Goal: Transaction & Acquisition: Purchase product/service

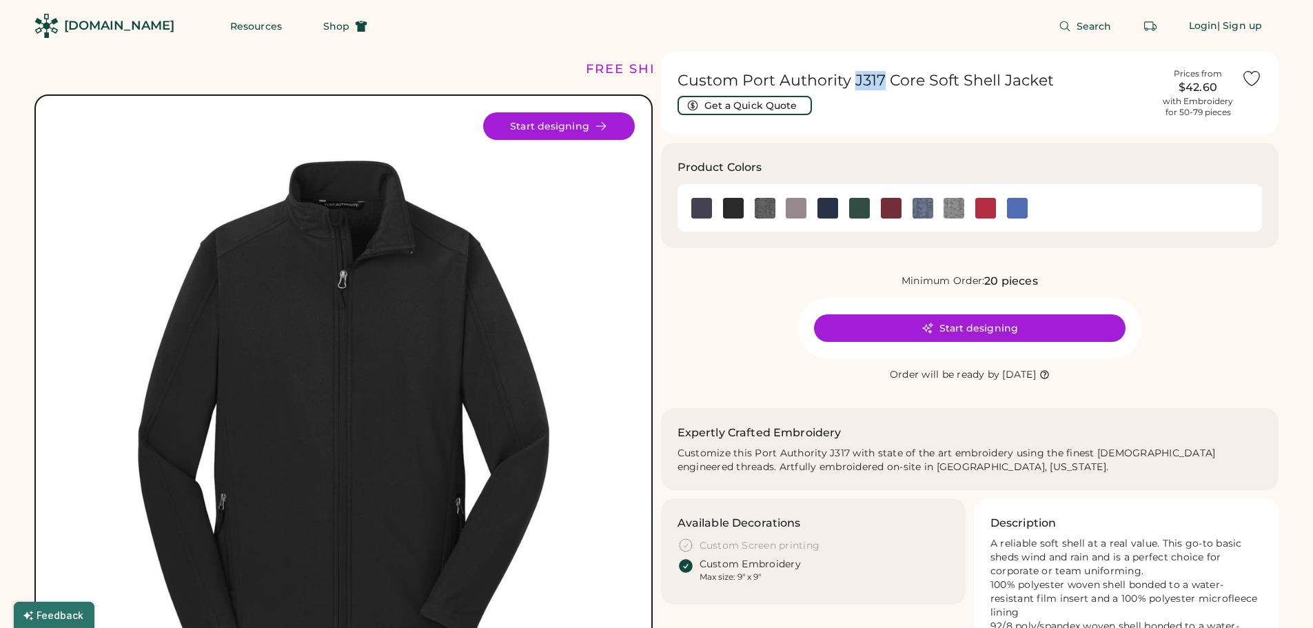
drag, startPoint x: 872, startPoint y: 77, endPoint x: 881, endPoint y: 79, distance: 9.1
click at [881, 79] on h1 "Custom Port Authority J317 Core Soft Shell Jacket" at bounding box center [916, 80] width 478 height 19
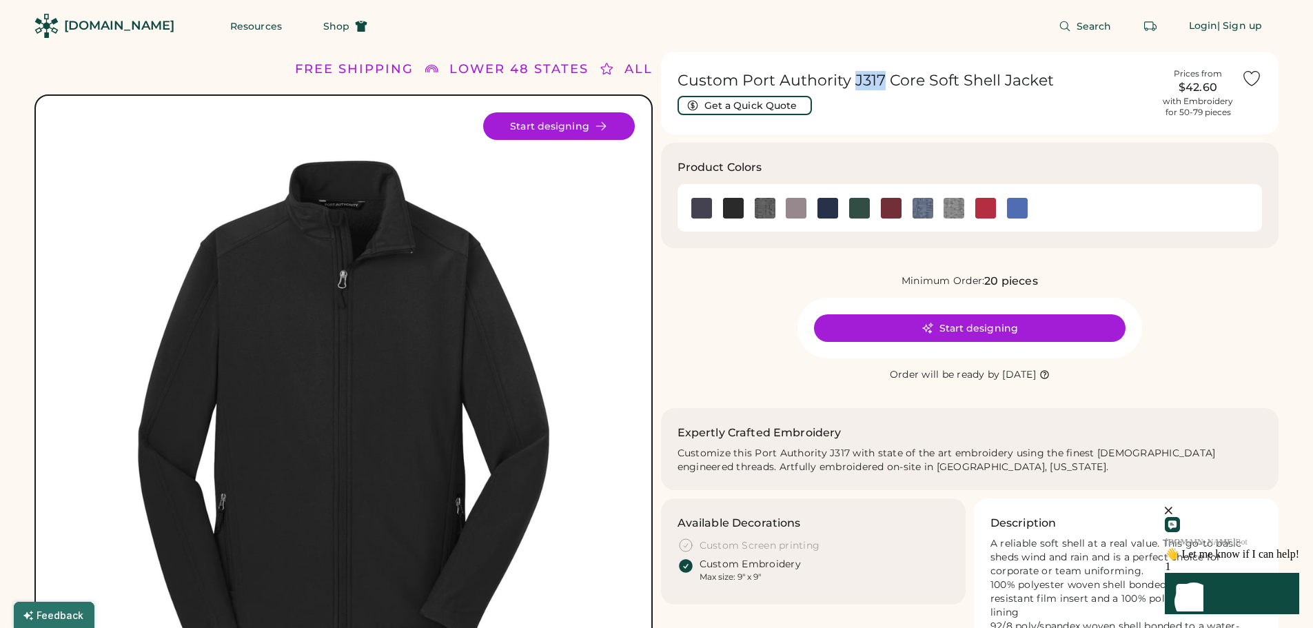
click at [870, 73] on h1 "Custom Port Authority J317 Core Soft Shell Jacket" at bounding box center [916, 80] width 478 height 19
drag, startPoint x: 857, startPoint y: 79, endPoint x: 881, endPoint y: 78, distance: 23.5
click at [881, 78] on h1 "Custom Port Authority J317 Core Soft Shell Jacket" at bounding box center [916, 80] width 478 height 19
drag, startPoint x: 743, startPoint y: 77, endPoint x: 879, endPoint y: 79, distance: 135.8
click at [879, 79] on h1 "Custom Port Authority J317 Core Soft Shell Jacket" at bounding box center [916, 80] width 478 height 19
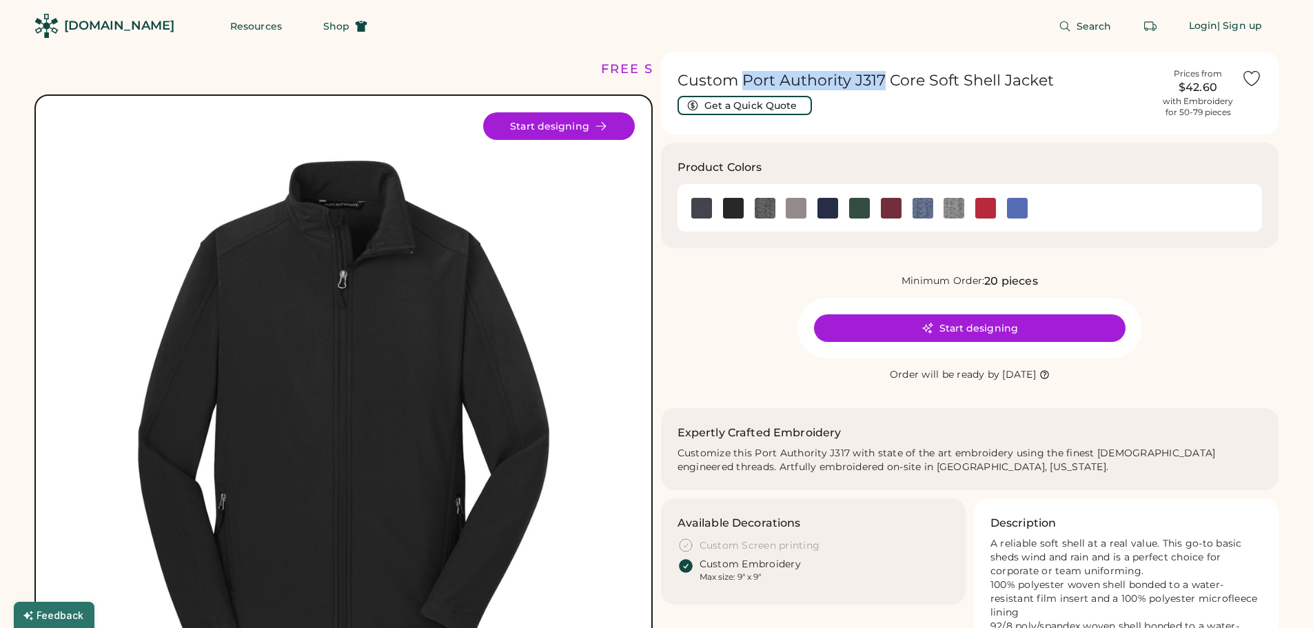
drag, startPoint x: 881, startPoint y: 74, endPoint x: 744, endPoint y: 81, distance: 137.3
click at [744, 81] on h1 "Custom Port Authority J317 Core Soft Shell Jacket" at bounding box center [916, 80] width 478 height 19
drag, startPoint x: 871, startPoint y: 98, endPoint x: 875, endPoint y: 91, distance: 8.0
click at [872, 98] on div "Custom Port Authority J317 Core Soft Shell Jacket Get a Quick Quote" at bounding box center [916, 93] width 478 height 44
